Goal: Information Seeking & Learning: Learn about a topic

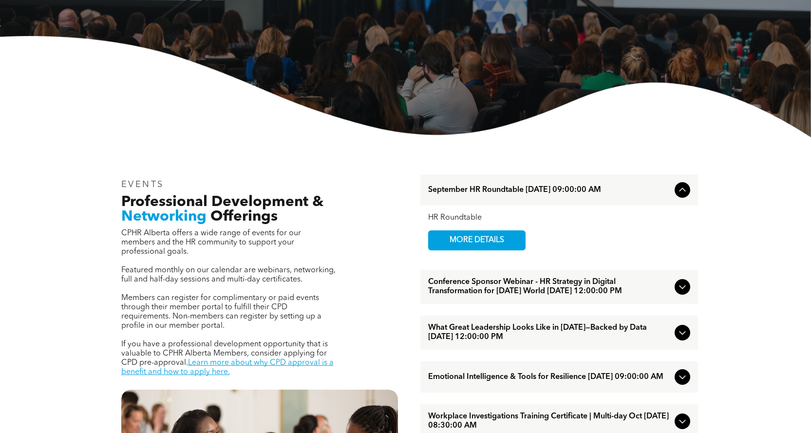
scroll to position [195, 0]
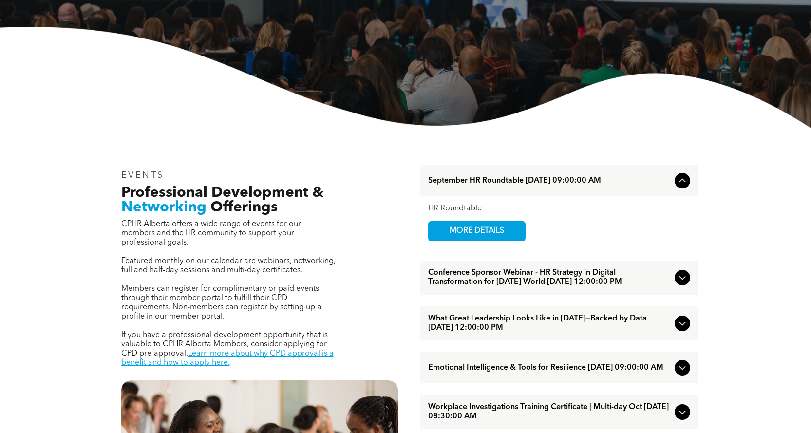
click at [682, 185] on icon at bounding box center [682, 181] width 12 height 12
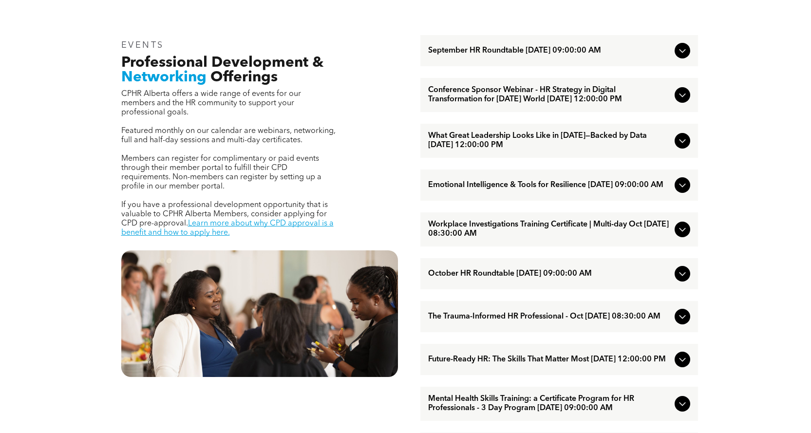
scroll to position [341, 0]
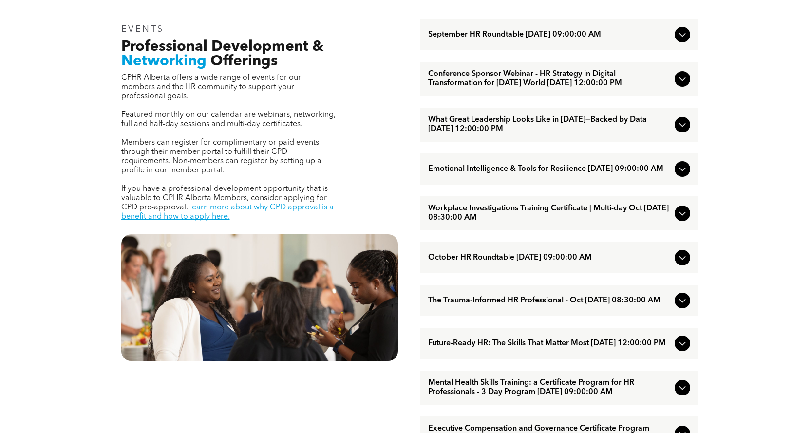
click at [681, 175] on icon at bounding box center [682, 169] width 12 height 12
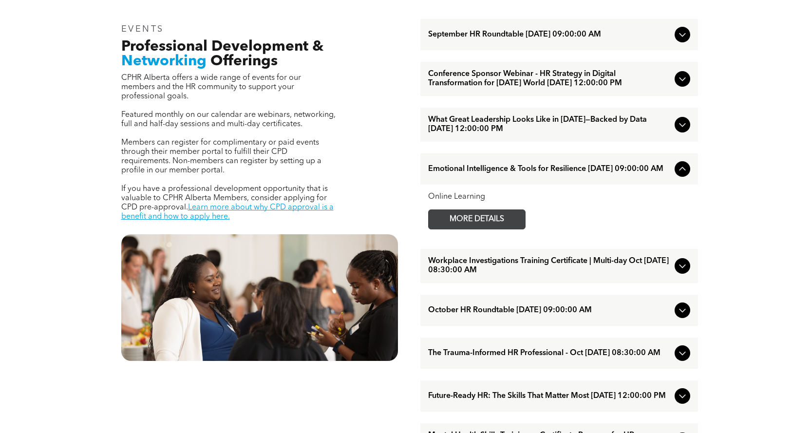
click at [477, 229] on span "MORE DETAILS" at bounding box center [476, 219] width 77 height 19
click at [683, 175] on icon at bounding box center [682, 169] width 12 height 12
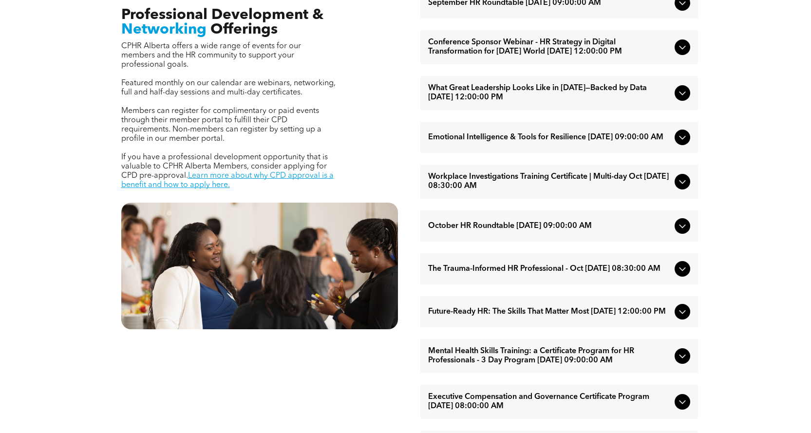
scroll to position [389, 0]
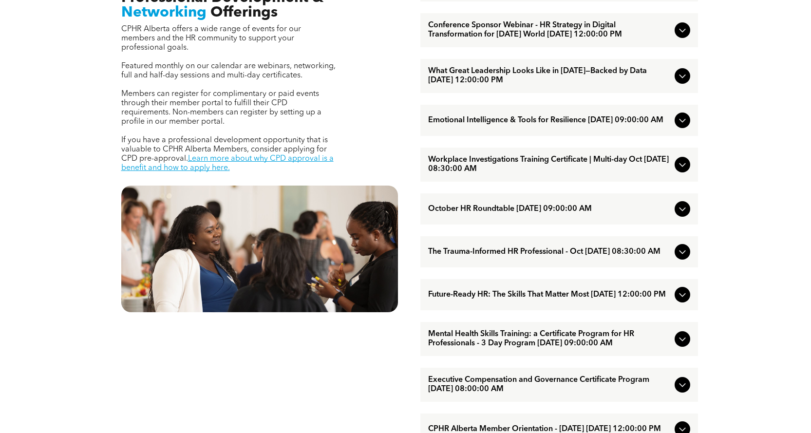
click at [711, 171] on div "EVENTS Professional Development & Networking Offerings CPHR Alberta offers a wi…" at bounding box center [405, 389] width 811 height 912
click at [718, 171] on div "EVENTS Professional Development & Networking Offerings CPHR Alberta offers a wi…" at bounding box center [405, 389] width 811 height 912
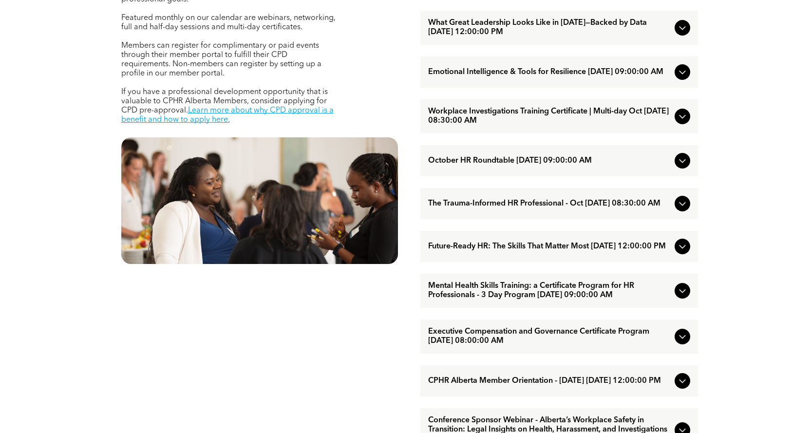
scroll to position [438, 0]
click at [686, 122] on icon at bounding box center [682, 116] width 12 height 12
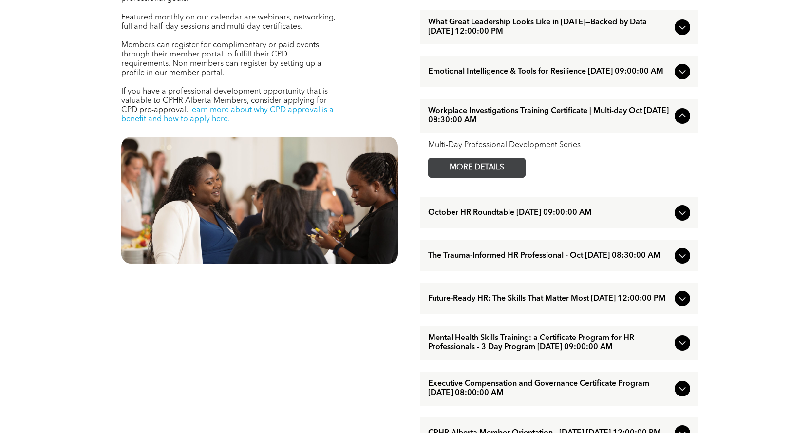
click at [500, 177] on span "MORE DETAILS" at bounding box center [476, 167] width 77 height 19
click at [683, 122] on icon at bounding box center [682, 116] width 12 height 12
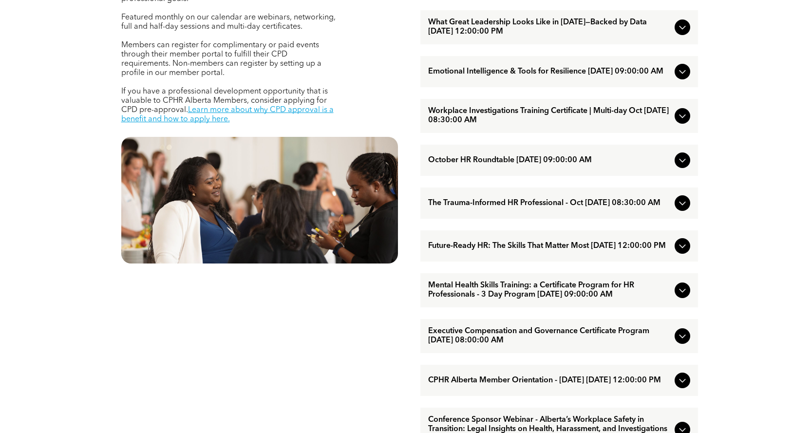
click at [686, 166] on icon at bounding box center [682, 160] width 12 height 12
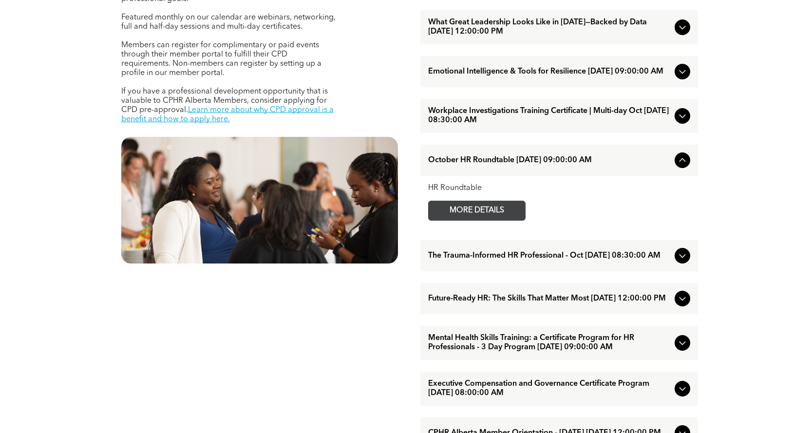
click at [504, 220] on span "MORE DETAILS" at bounding box center [476, 210] width 77 height 19
click at [684, 166] on icon at bounding box center [682, 160] width 12 height 12
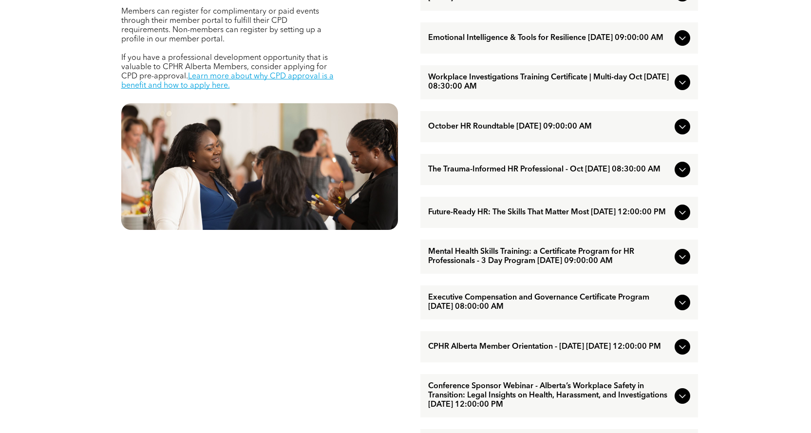
scroll to position [487, 0]
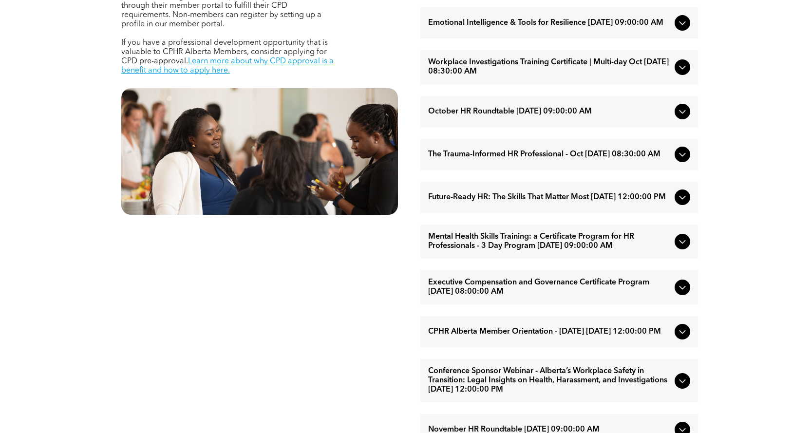
click at [684, 200] on icon at bounding box center [682, 198] width 6 height 4
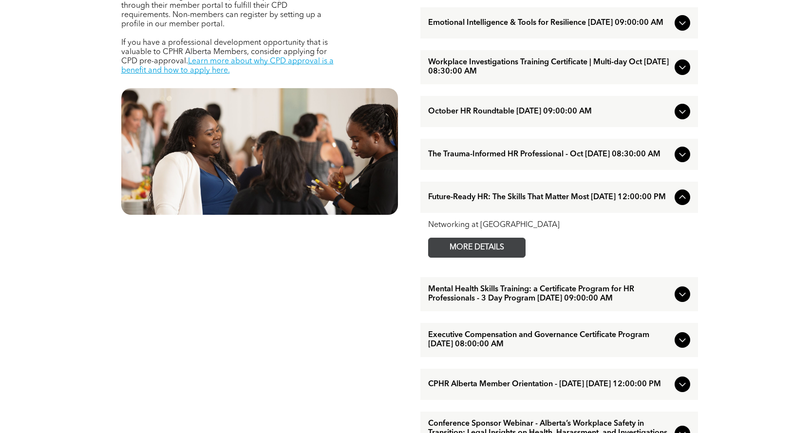
click at [497, 257] on span "MORE DETAILS" at bounding box center [476, 247] width 77 height 19
click at [685, 203] on icon at bounding box center [682, 197] width 12 height 12
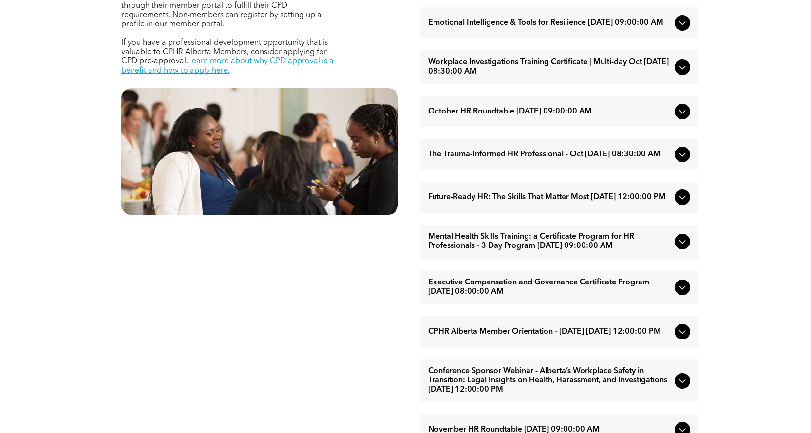
scroll to position [536, 0]
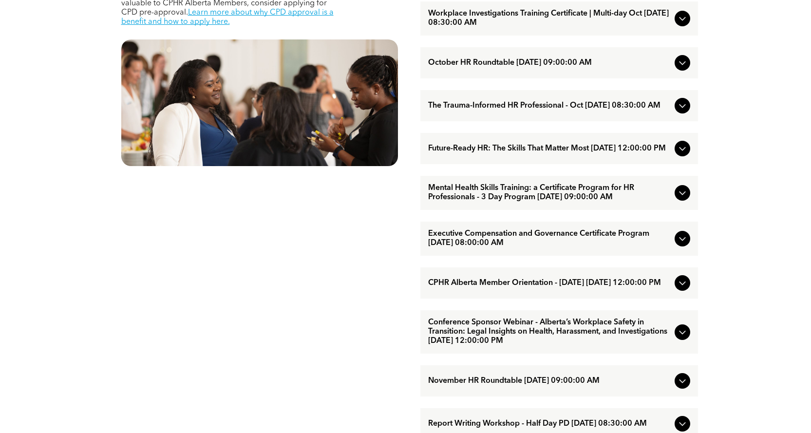
click at [687, 244] on icon at bounding box center [682, 239] width 12 height 12
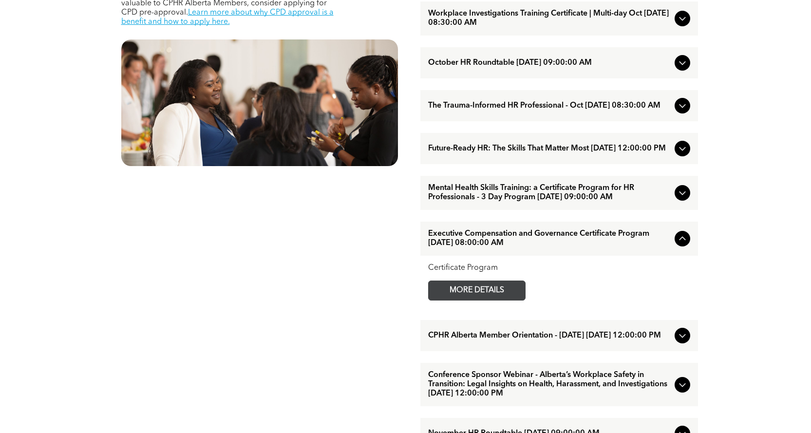
click at [497, 300] on span "MORE DETAILS" at bounding box center [476, 290] width 77 height 19
click at [685, 244] on icon at bounding box center [682, 239] width 12 height 12
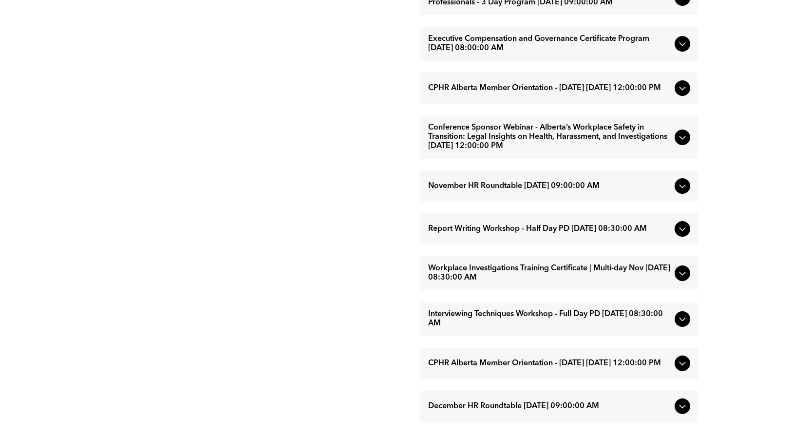
scroll to position [779, 0]
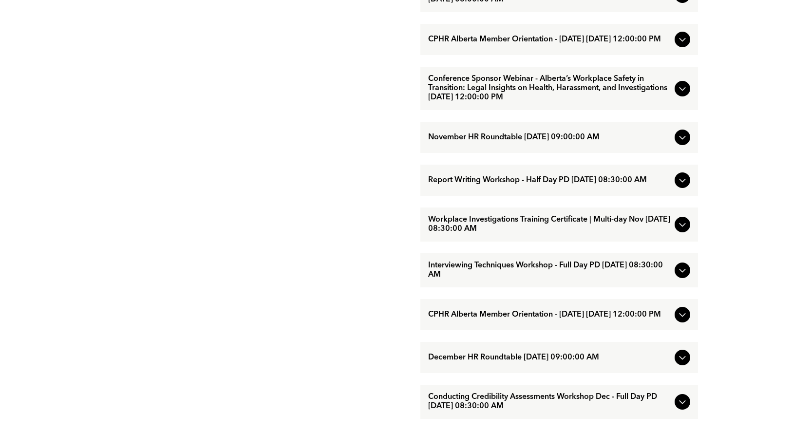
click at [681, 186] on icon at bounding box center [682, 180] width 12 height 12
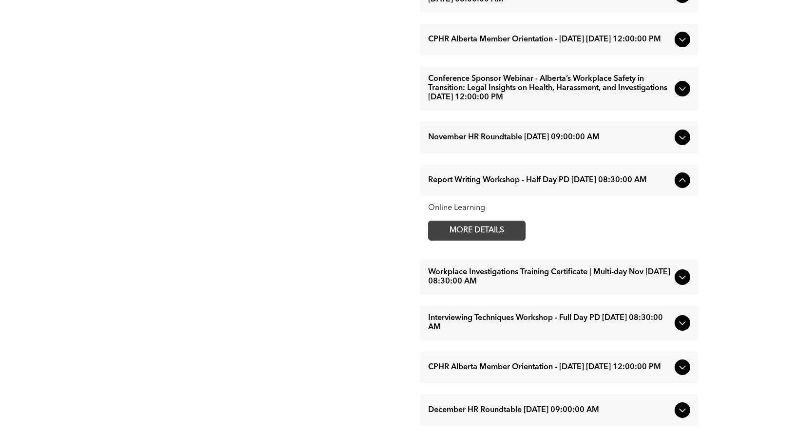
click at [488, 240] on span "MORE DETAILS" at bounding box center [476, 230] width 77 height 19
click at [682, 186] on icon at bounding box center [682, 180] width 12 height 12
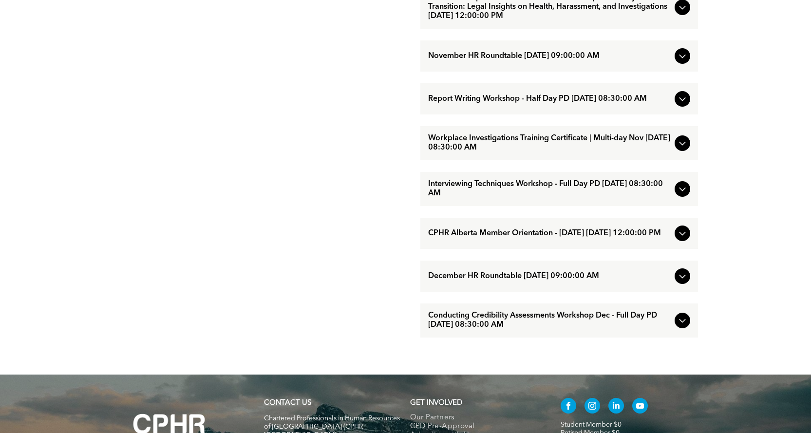
scroll to position [876, 0]
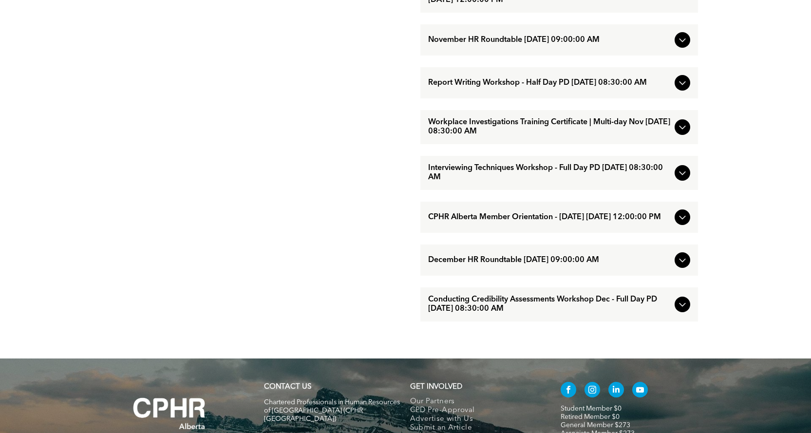
click at [679, 310] on icon at bounding box center [682, 304] width 12 height 12
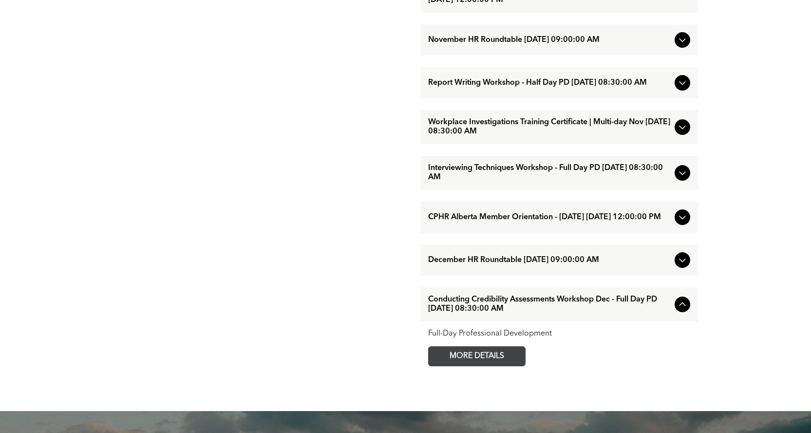
click at [497, 366] on span "MORE DETAILS" at bounding box center [476, 356] width 77 height 19
click at [680, 306] on icon at bounding box center [682, 304] width 6 height 4
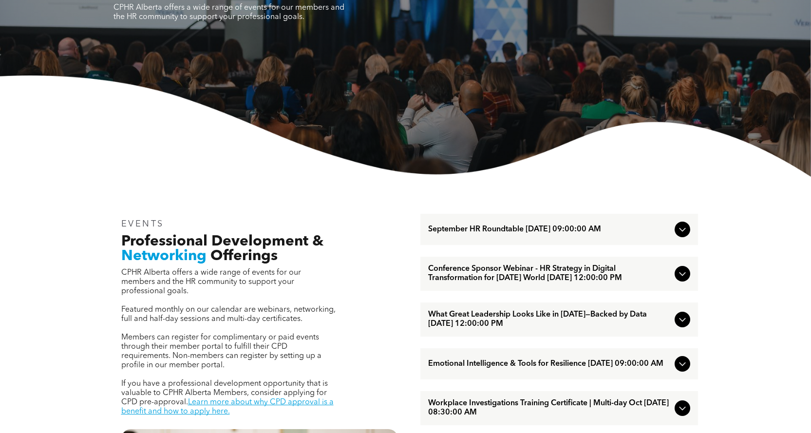
scroll to position [0, 0]
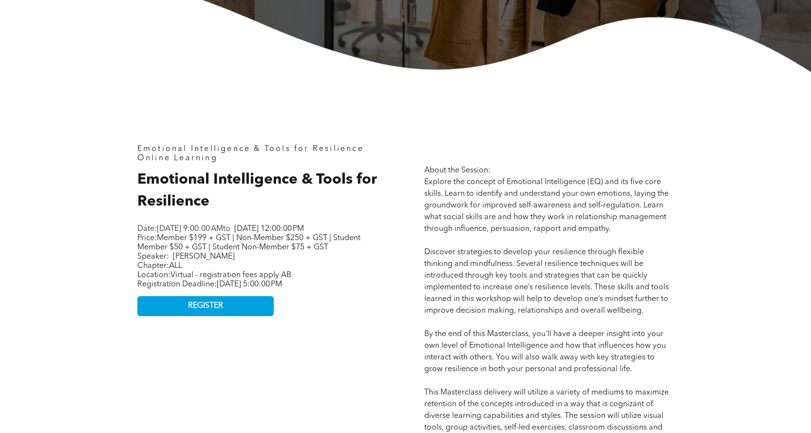
scroll to position [341, 0]
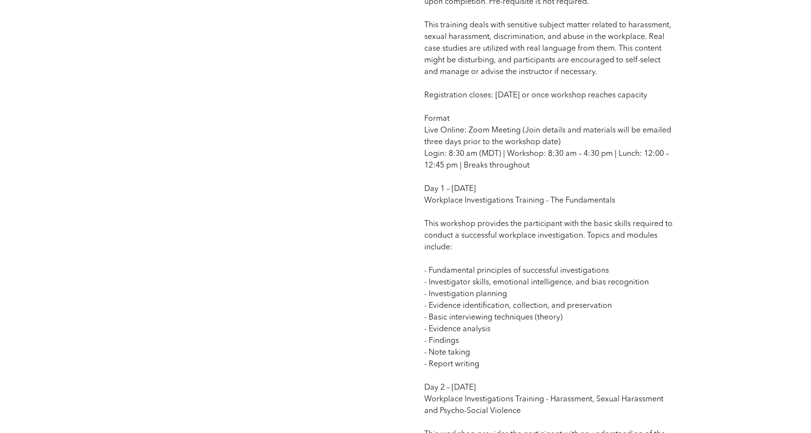
scroll to position [730, 0]
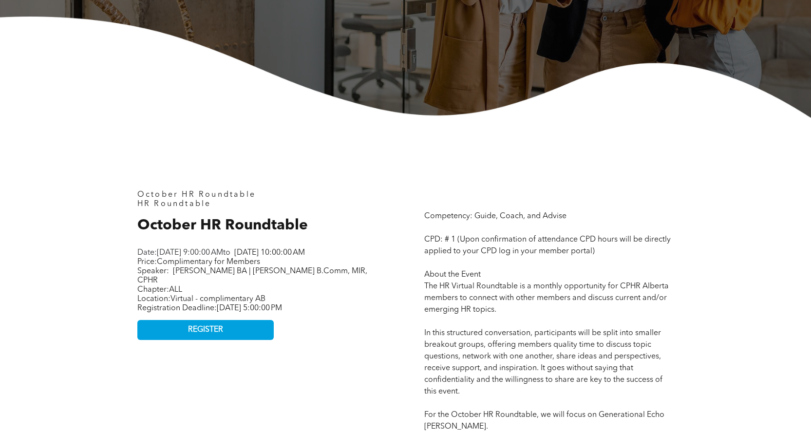
scroll to position [341, 0]
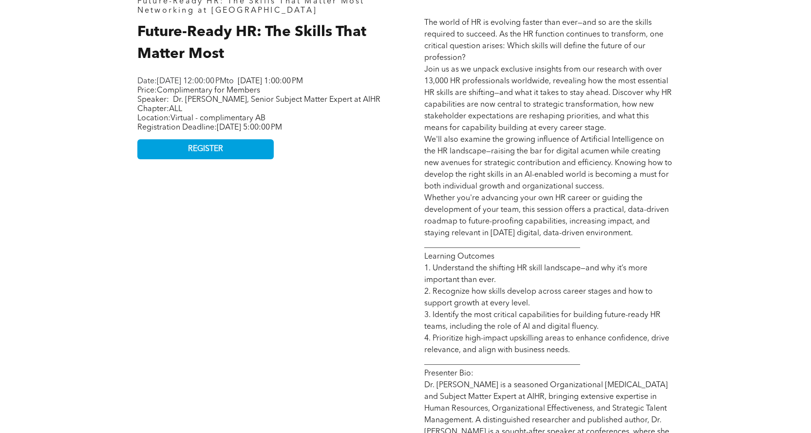
scroll to position [487, 0]
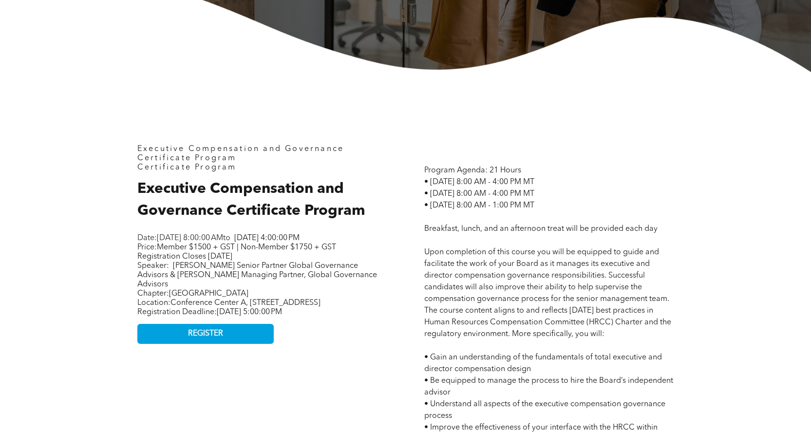
scroll to position [341, 0]
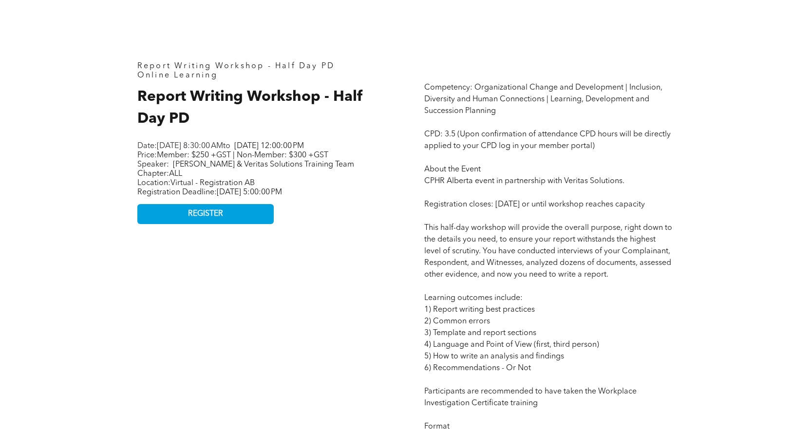
scroll to position [438, 0]
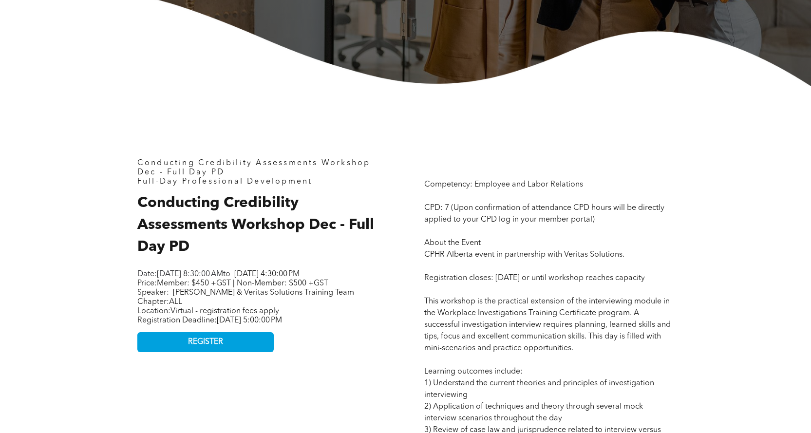
scroll to position [341, 0]
